Goal: Information Seeking & Learning: Learn about a topic

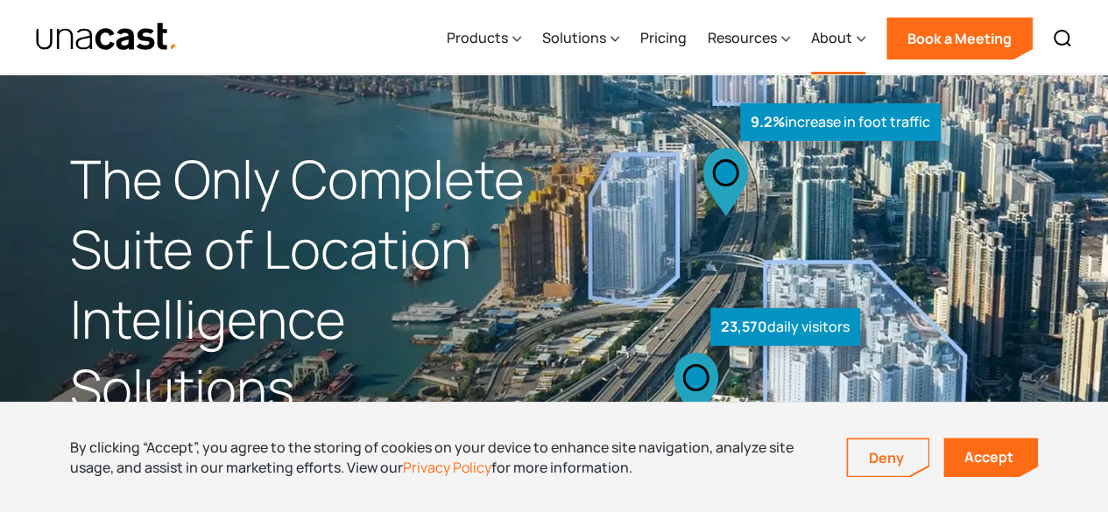
click at [856, 39] on icon at bounding box center [860, 39] width 9 height 18
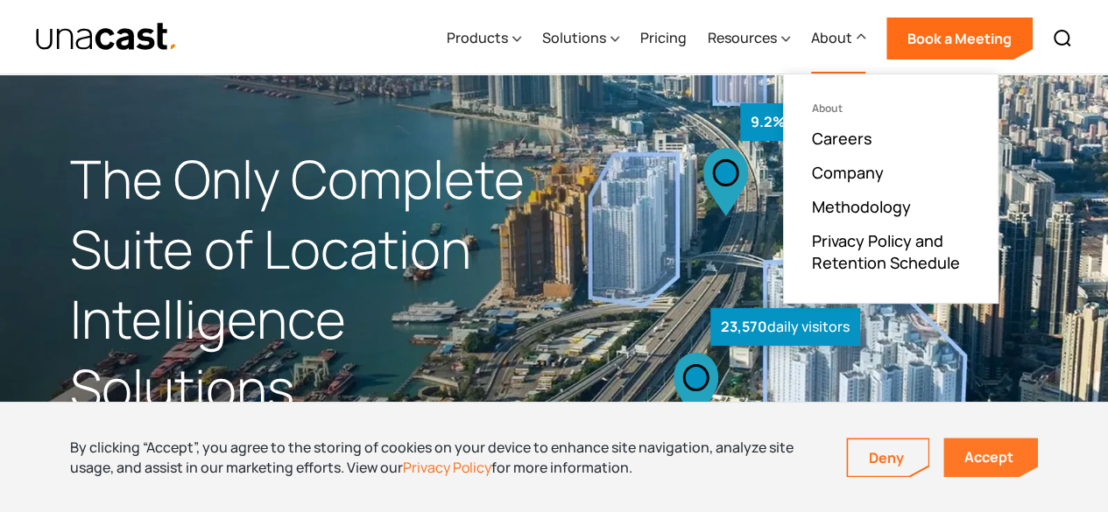
click at [998, 455] on link "Accept" at bounding box center [990, 457] width 95 height 39
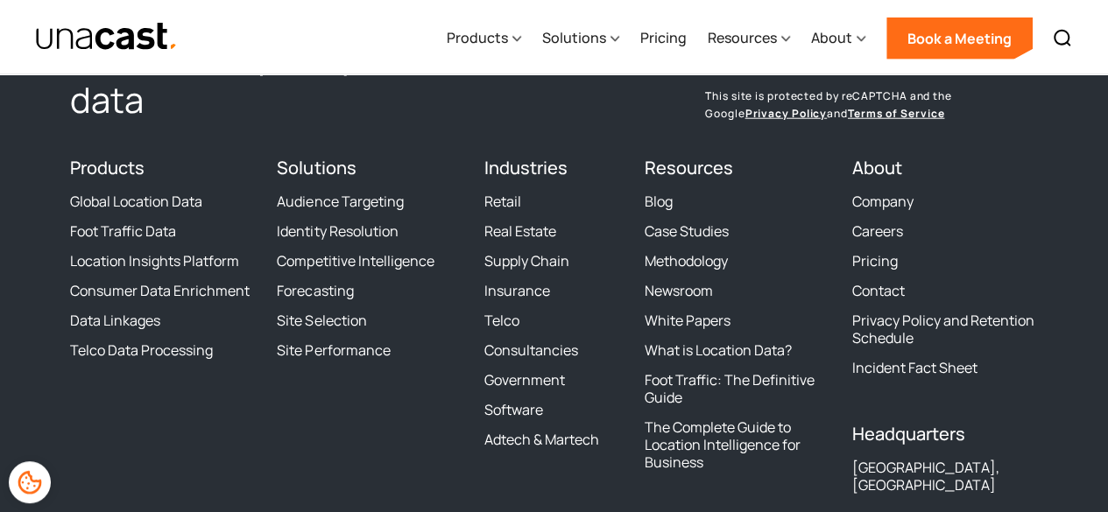
scroll to position [5485, 0]
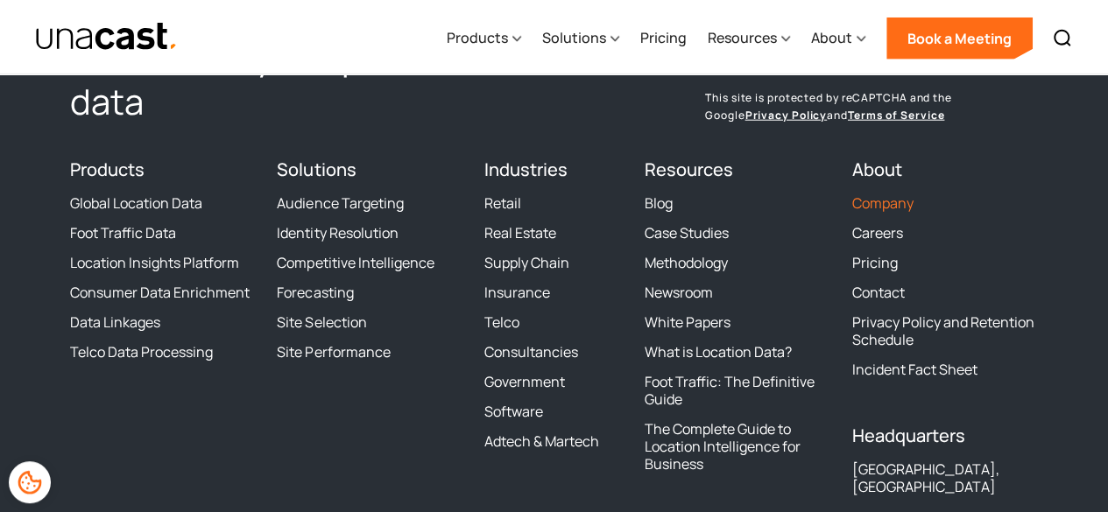
click at [880, 206] on link "Company" at bounding box center [882, 203] width 61 height 18
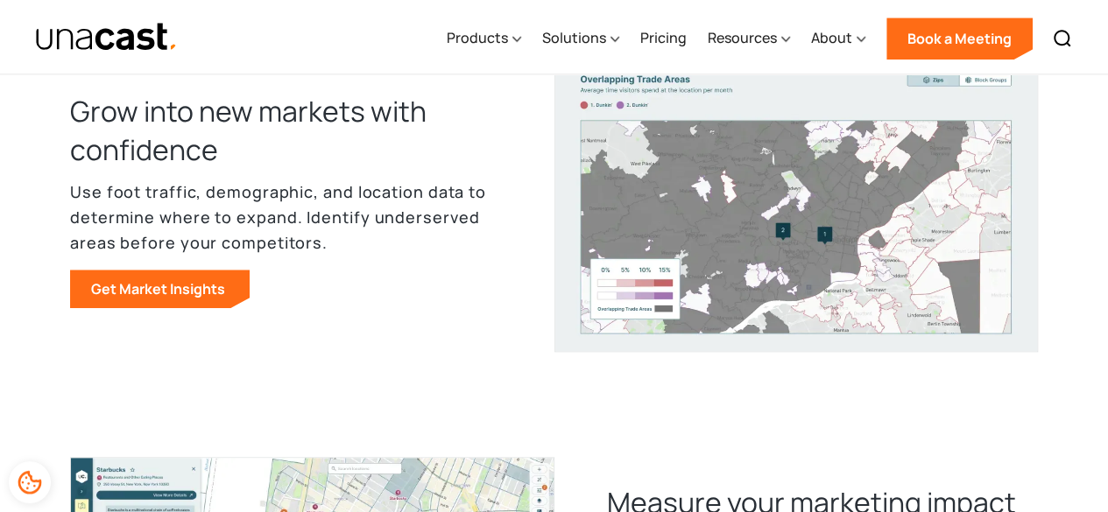
scroll to position [808, 0]
click at [517, 45] on icon at bounding box center [516, 39] width 9 height 18
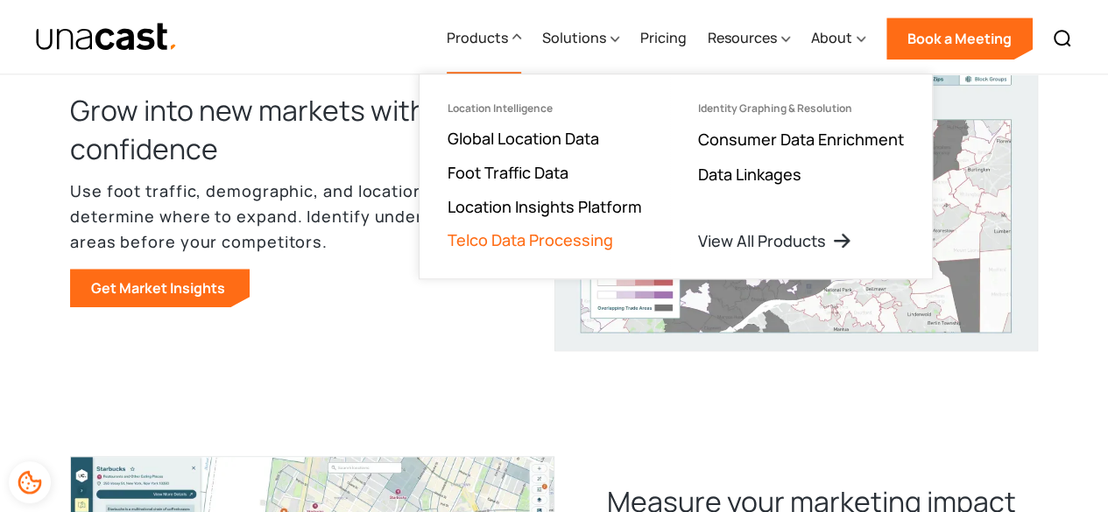
click at [501, 248] on link "Telco Data Processing" at bounding box center [531, 239] width 166 height 21
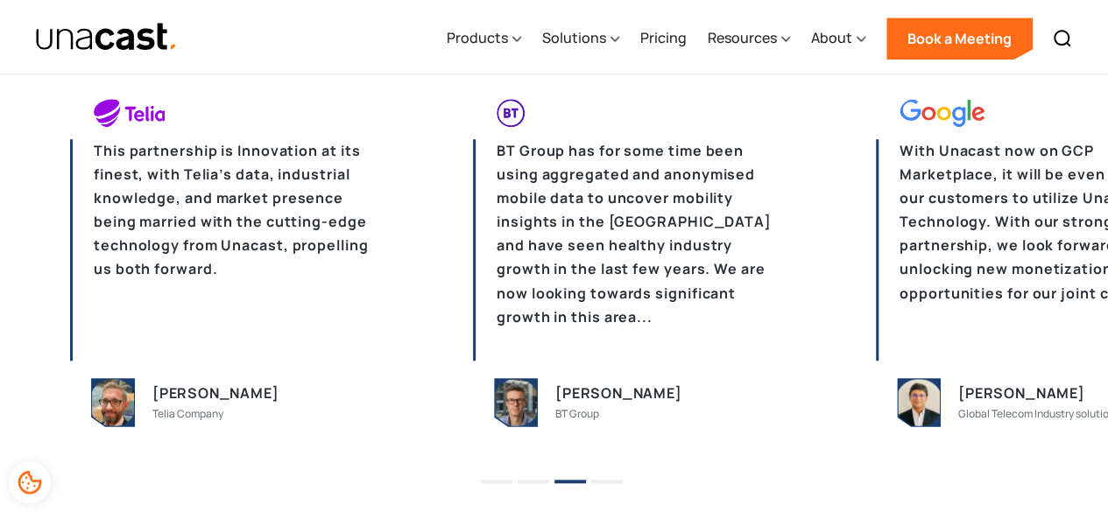
scroll to position [3934, 0]
